Goal: Check status: Check status

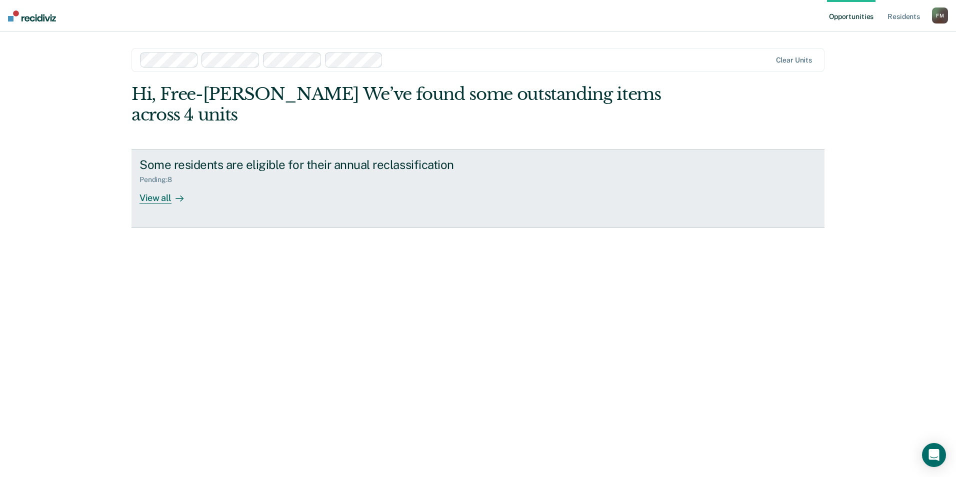
click at [161, 184] on div "View all" at bounding box center [168, 194] width 56 height 20
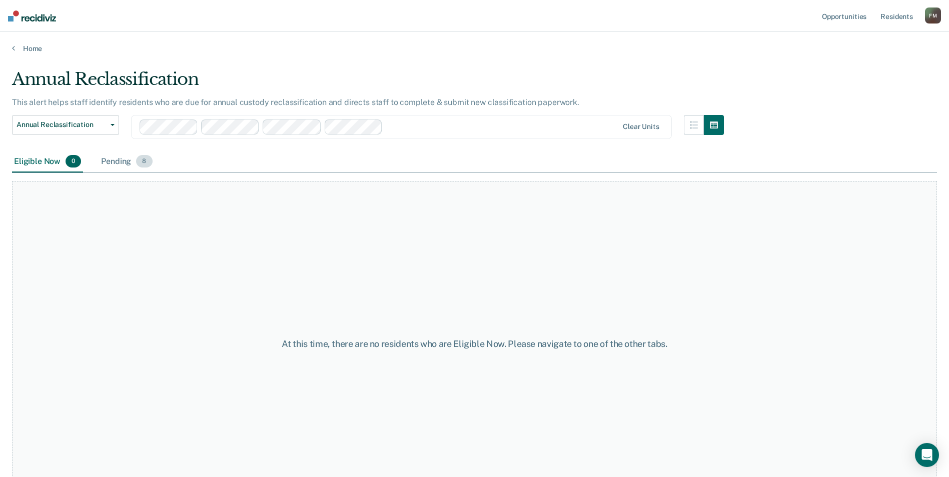
click at [109, 159] on div "Pending 8" at bounding box center [126, 162] width 55 height 22
